Goal: Task Accomplishment & Management: Use online tool/utility

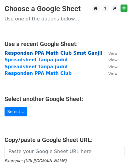
click at [36, 54] on strong "Responden PPA Math Club Smst Ganjil" at bounding box center [54, 53] width 98 height 5
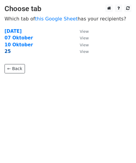
click at [7, 50] on strong "25" at bounding box center [8, 51] width 6 height 5
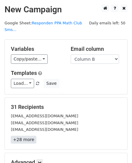
click at [24, 136] on link "+28 more" at bounding box center [23, 140] width 25 height 8
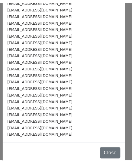
scroll to position [101, 0]
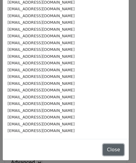
click at [104, 147] on button "Close" at bounding box center [113, 149] width 21 height 11
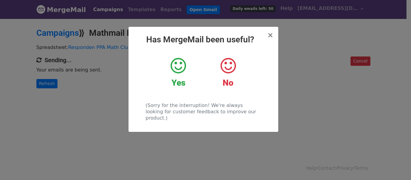
click at [186, 66] on icon at bounding box center [178, 66] width 15 height 18
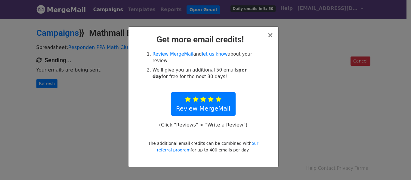
click at [182, 67] on li "We'll give you an additional 50 emails per day for free for the next 30 days!" at bounding box center [207, 74] width 108 height 14
click at [268, 36] on span "×" at bounding box center [270, 35] width 6 height 8
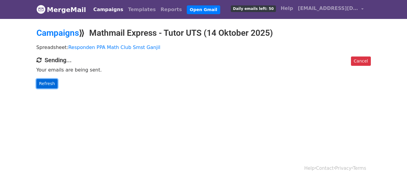
click at [50, 83] on link "Refresh" at bounding box center [46, 83] width 21 height 9
click at [45, 83] on link "Refresh" at bounding box center [46, 83] width 21 height 9
drag, startPoint x: 365, startPoint y: 61, endPoint x: 226, endPoint y: 19, distance: 145.5
click at [366, 61] on link "Cancel" at bounding box center [361, 61] width 20 height 9
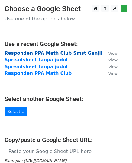
click at [30, 54] on strong "Responden PPA Math Club Smst Ganjil" at bounding box center [54, 53] width 98 height 5
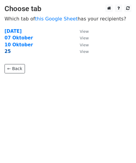
click at [8, 51] on strong "25" at bounding box center [8, 51] width 6 height 5
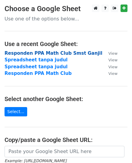
click at [22, 55] on strong "Responden PPA Math Club Smst Ganjil" at bounding box center [54, 53] width 98 height 5
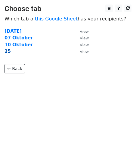
click at [8, 52] on strong "25" at bounding box center [8, 51] width 6 height 5
